Goal: Task Accomplishment & Management: Complete application form

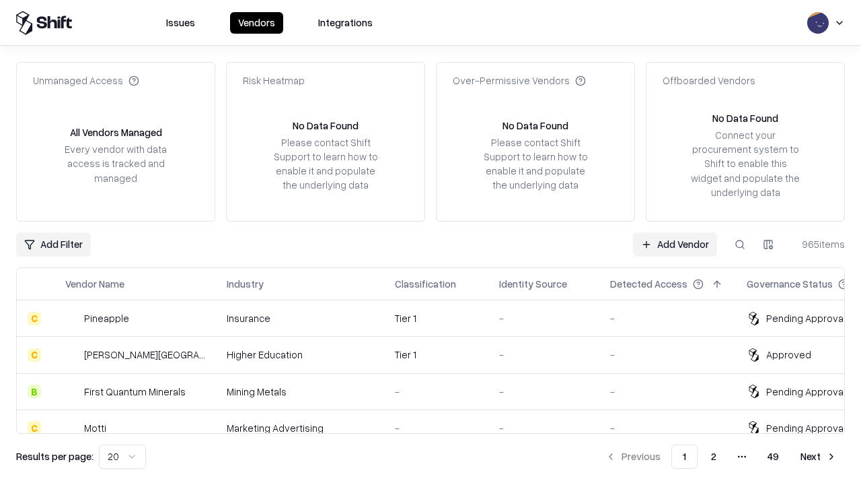
click at [675, 244] on link "Add Vendor" at bounding box center [675, 244] width 84 height 24
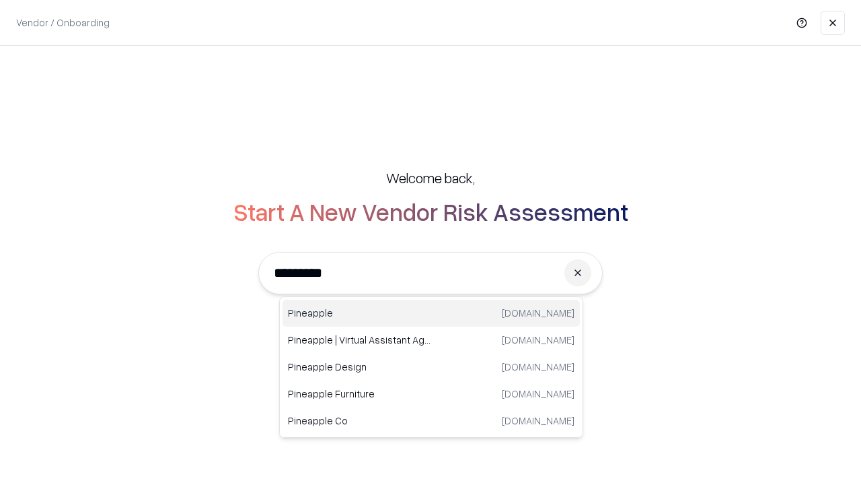
click at [431, 313] on div "Pineapple [DOMAIN_NAME]" at bounding box center [431, 313] width 297 height 27
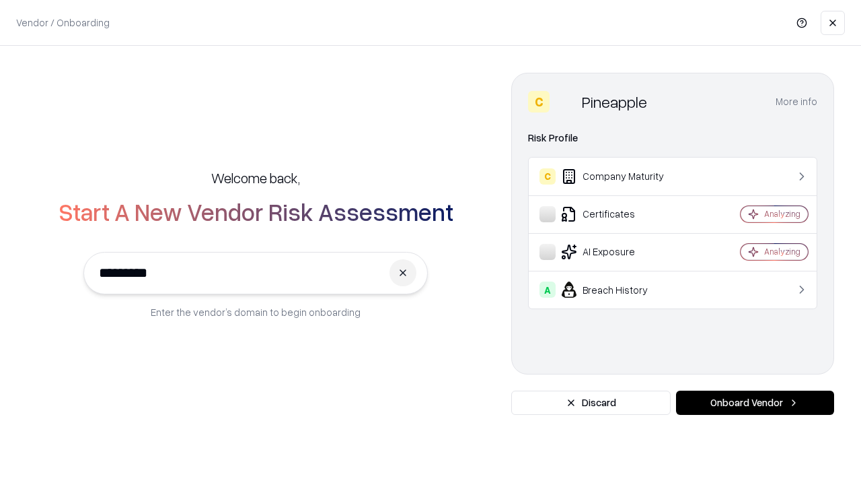
type input "*********"
click at [755, 402] on button "Onboard Vendor" at bounding box center [755, 402] width 158 height 24
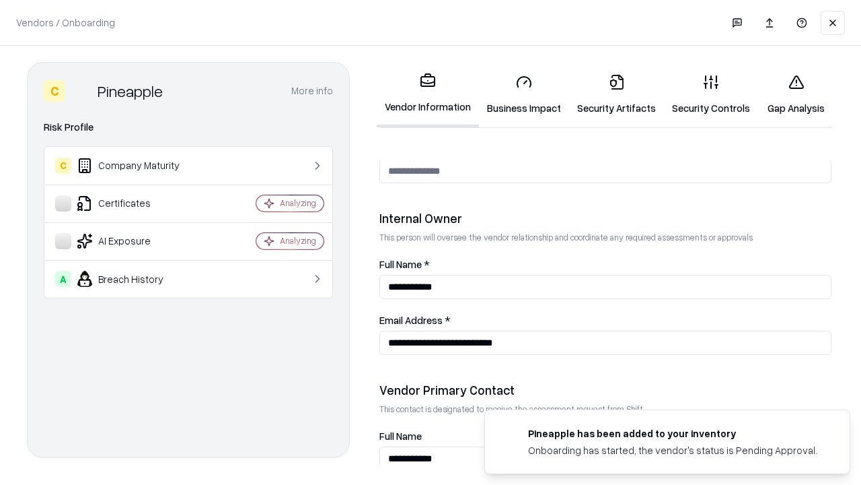
scroll to position [697, 0]
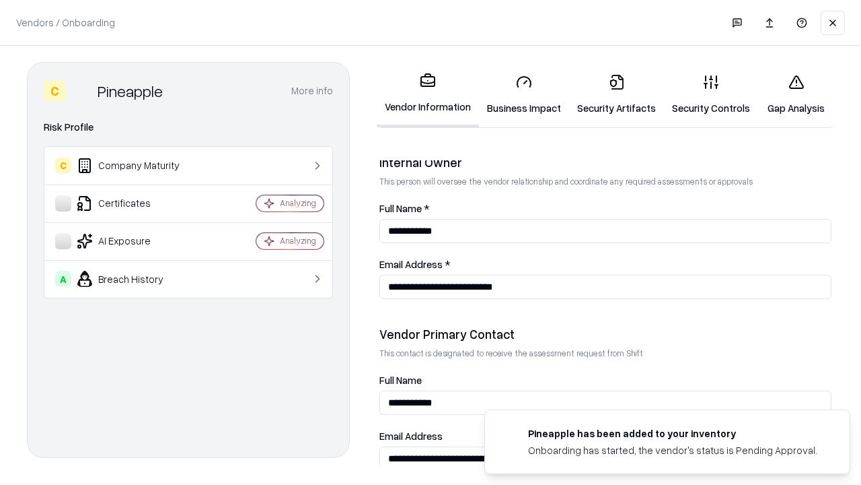
click at [524, 94] on link "Business Impact" at bounding box center [524, 94] width 90 height 63
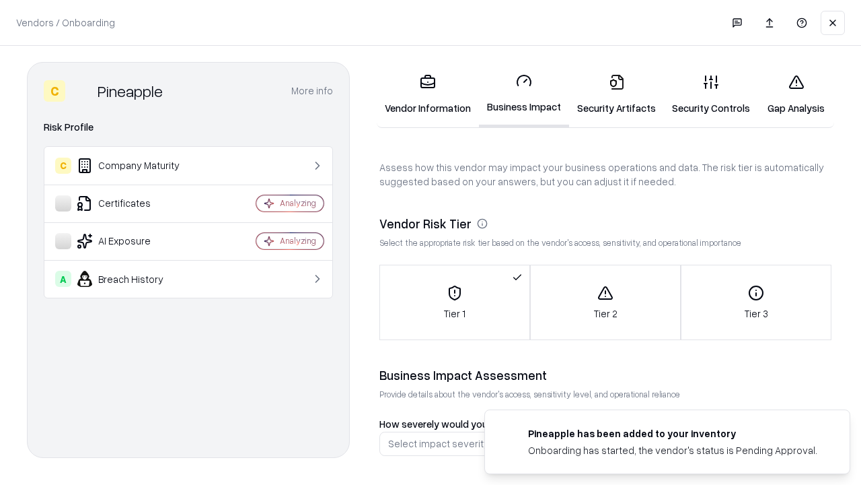
click at [617, 94] on link "Security Artifacts" at bounding box center [616, 94] width 95 height 63
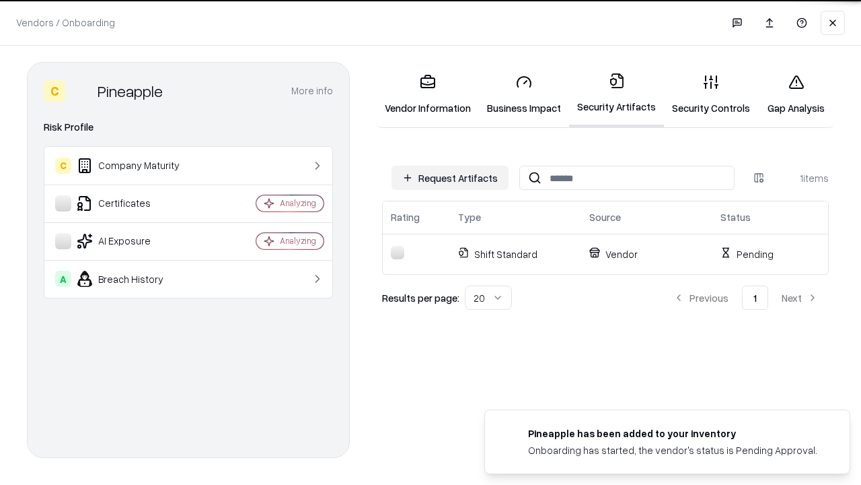
click at [450, 178] on button "Request Artifacts" at bounding box center [450, 178] width 117 height 24
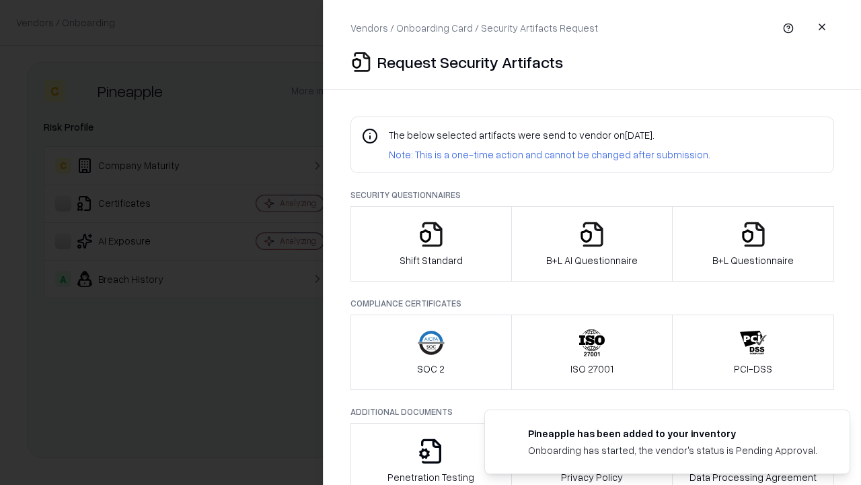
click at [431, 244] on icon "button" at bounding box center [431, 234] width 27 height 27
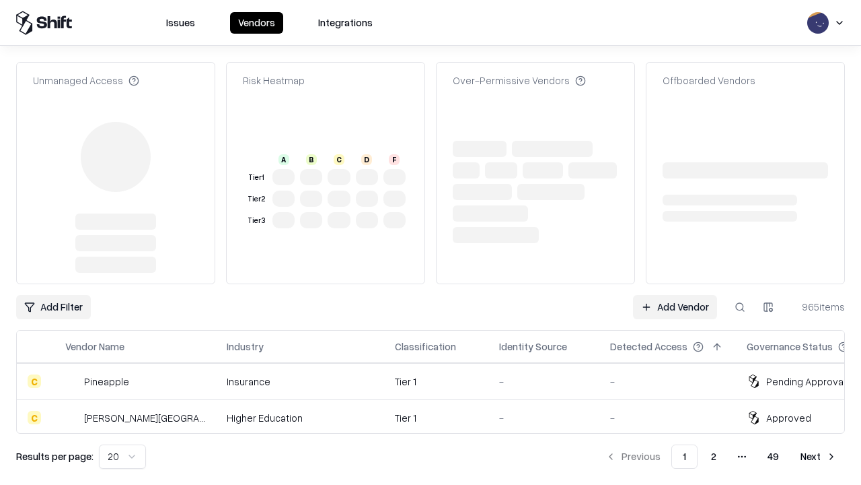
click at [675, 295] on link "Add Vendor" at bounding box center [675, 307] width 84 height 24
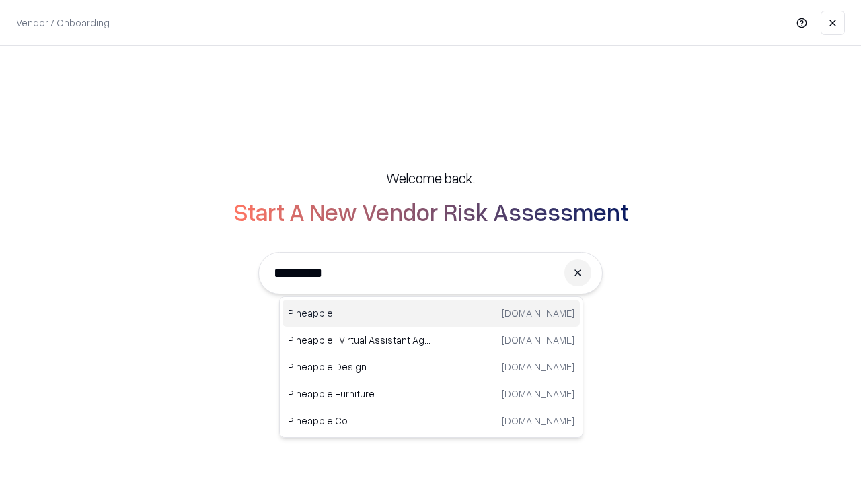
click at [431, 313] on div "Pineapple [DOMAIN_NAME]" at bounding box center [431, 313] width 297 height 27
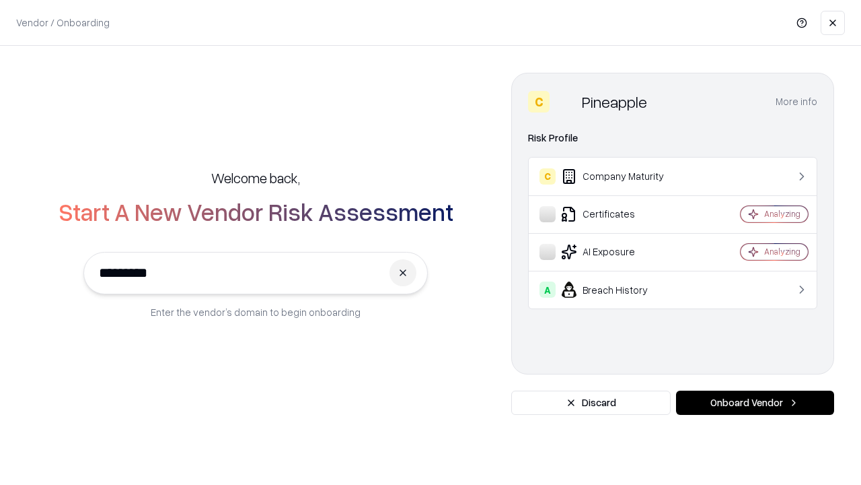
type input "*********"
click at [755, 402] on button "Onboard Vendor" at bounding box center [755, 402] width 158 height 24
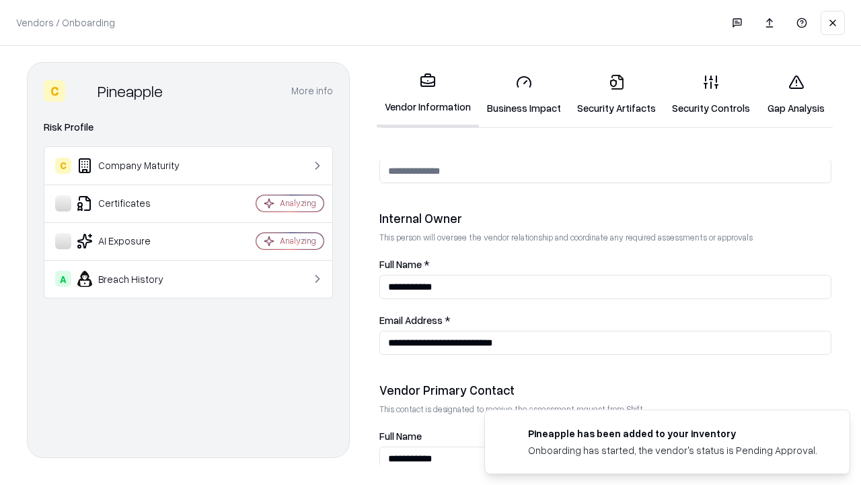
scroll to position [697, 0]
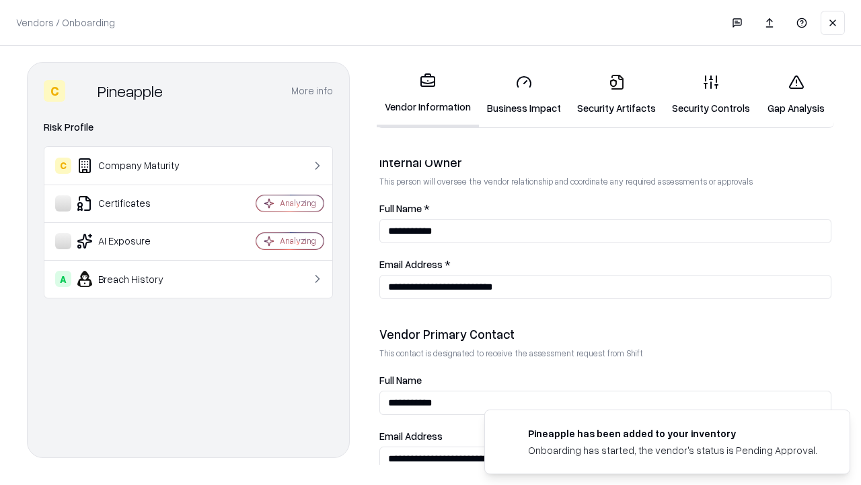
click at [796, 94] on link "Gap Analysis" at bounding box center [797, 94] width 76 height 63
